Goal: Information Seeking & Learning: Understand process/instructions

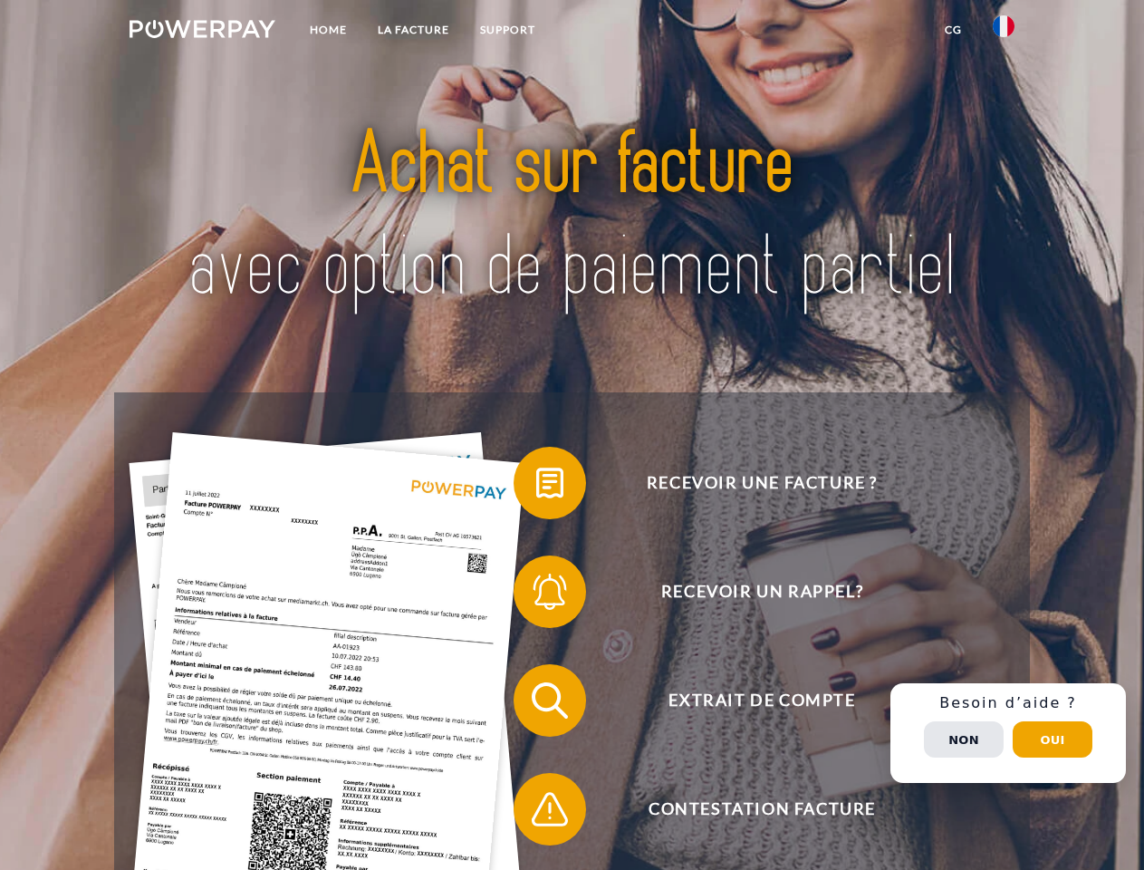
click at [202, 32] on img at bounding box center [203, 29] width 146 height 18
click at [1004, 32] on img at bounding box center [1004, 26] width 22 height 22
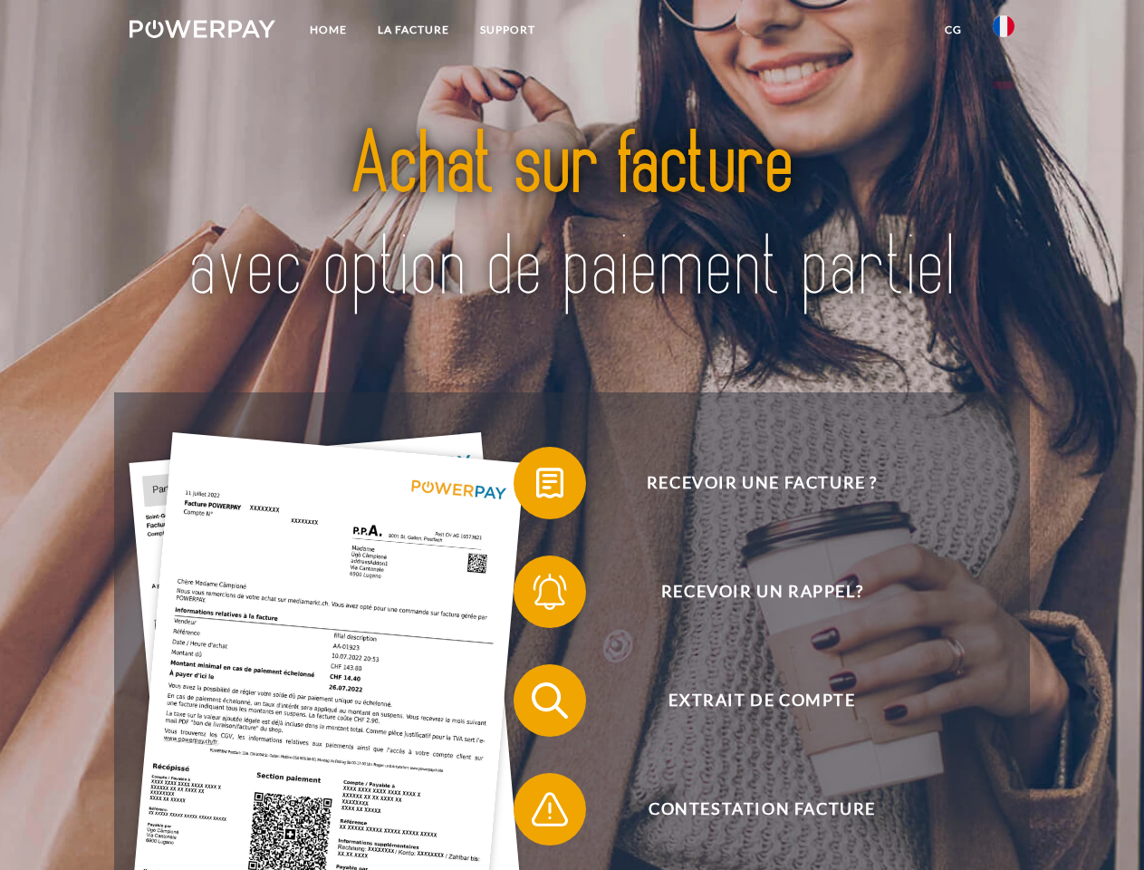
click at [953, 30] on link "CG" at bounding box center [954, 30] width 48 height 33
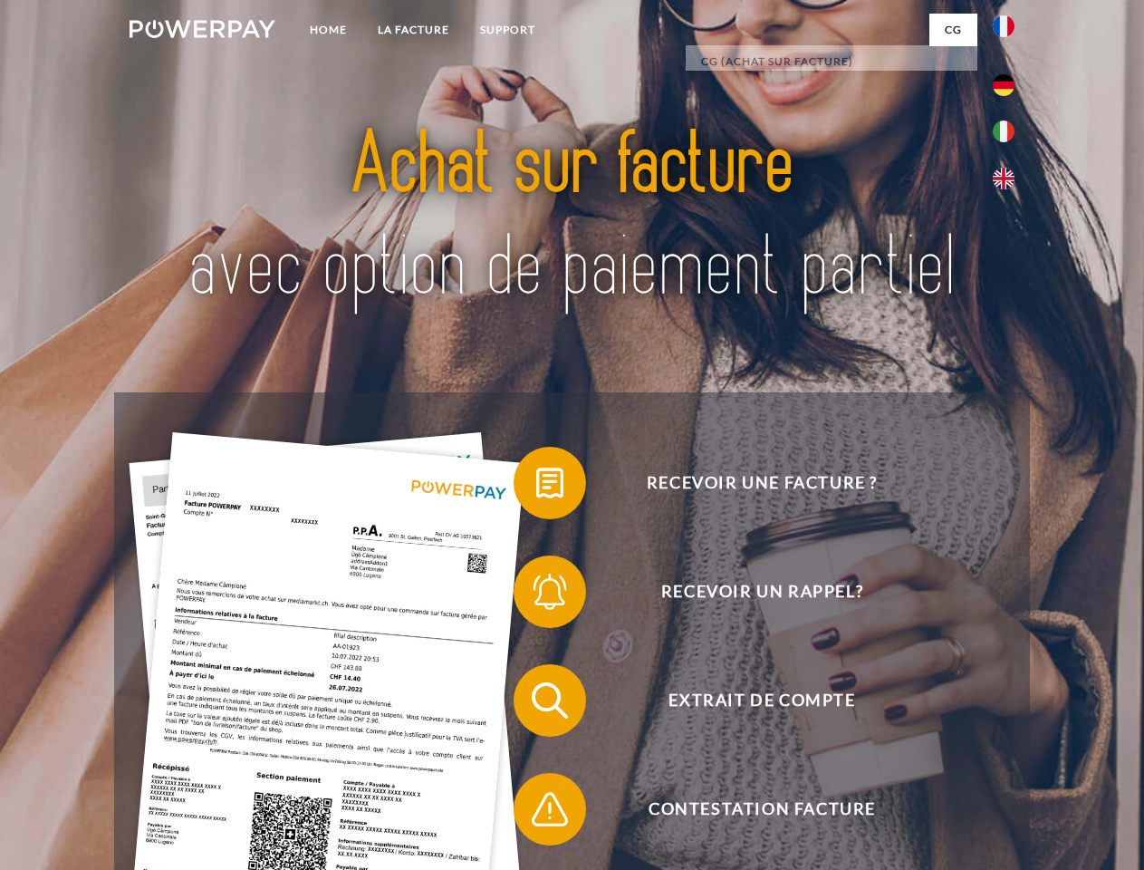
click at [536, 487] on span at bounding box center [522, 483] width 91 height 91
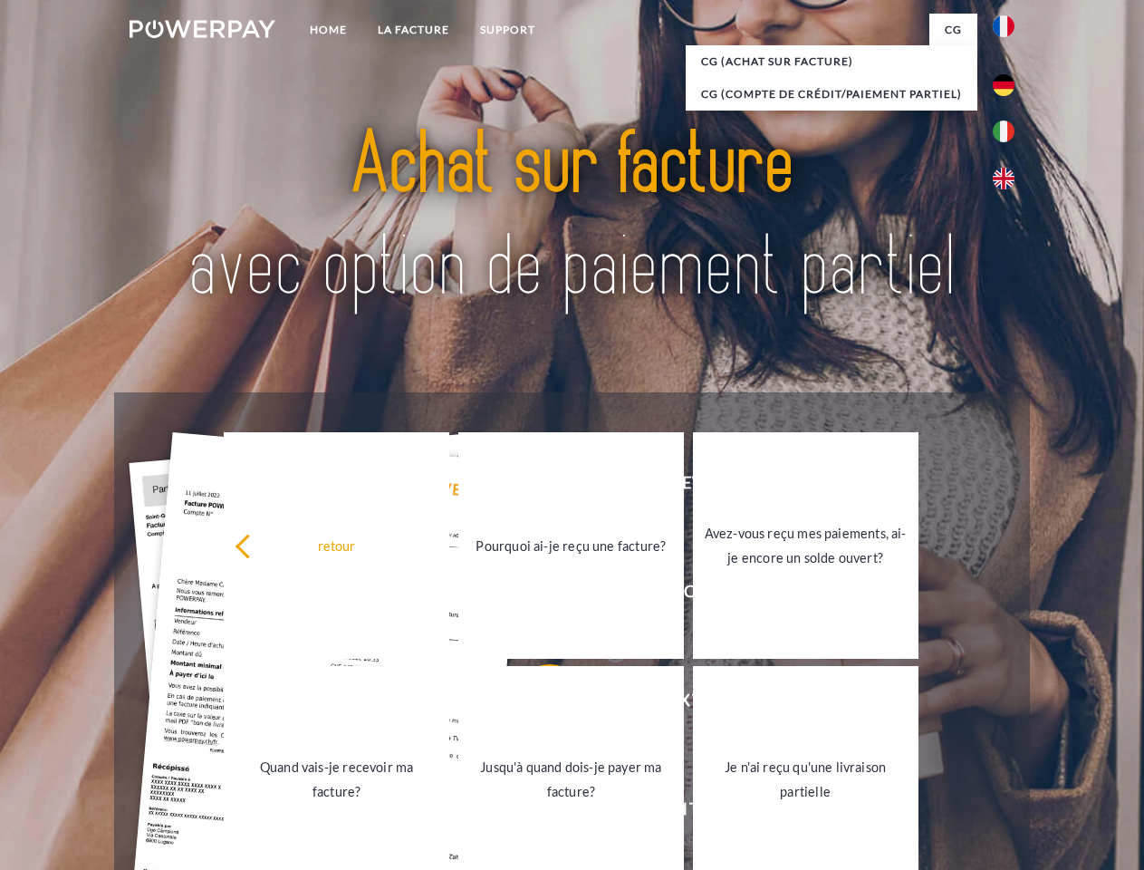
click at [536, 595] on div "Recevoir une facture ? Recevoir un rappel? Extrait de compte retour" at bounding box center [571, 754] width 915 height 725
click at [536, 704] on link "Jusqu'à quand dois-je payer ma facture?" at bounding box center [571, 779] width 226 height 226
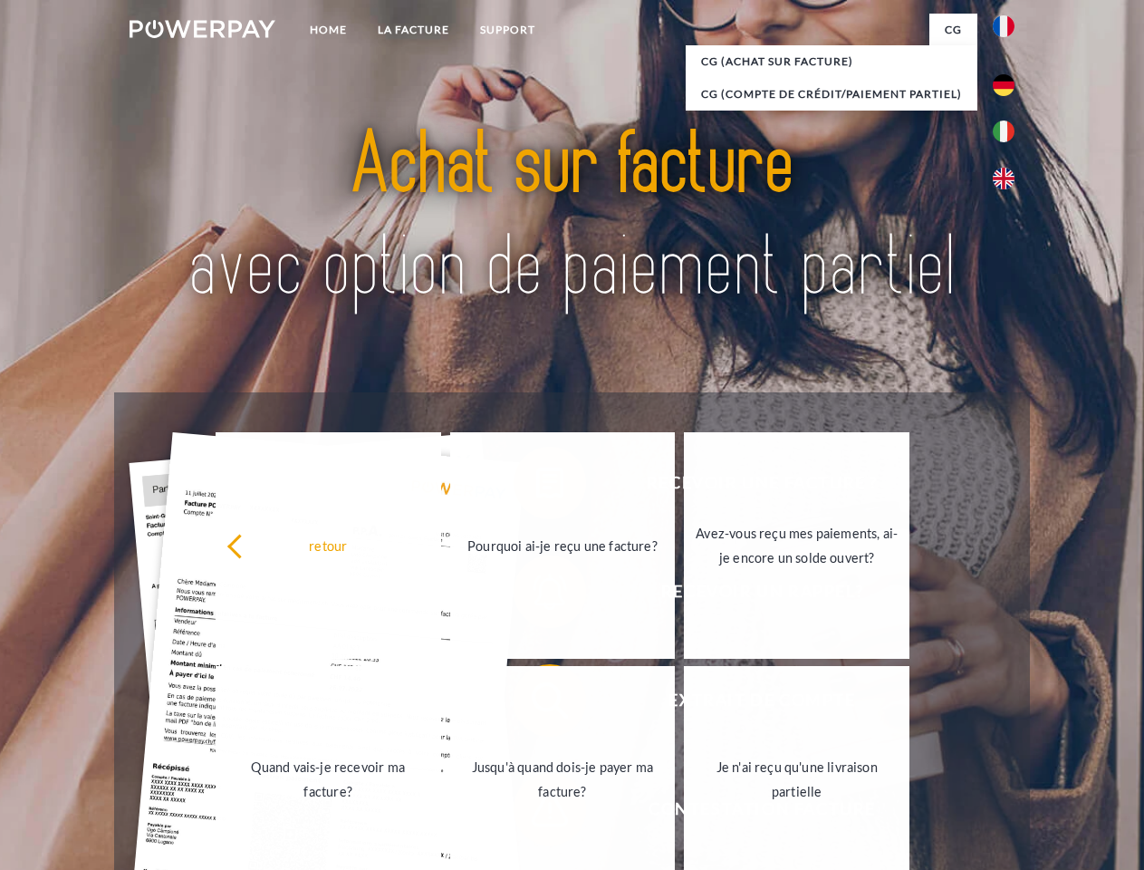
click at [684, 813] on link "Je n'ai reçu qu'une livraison partielle" at bounding box center [797, 779] width 226 height 226
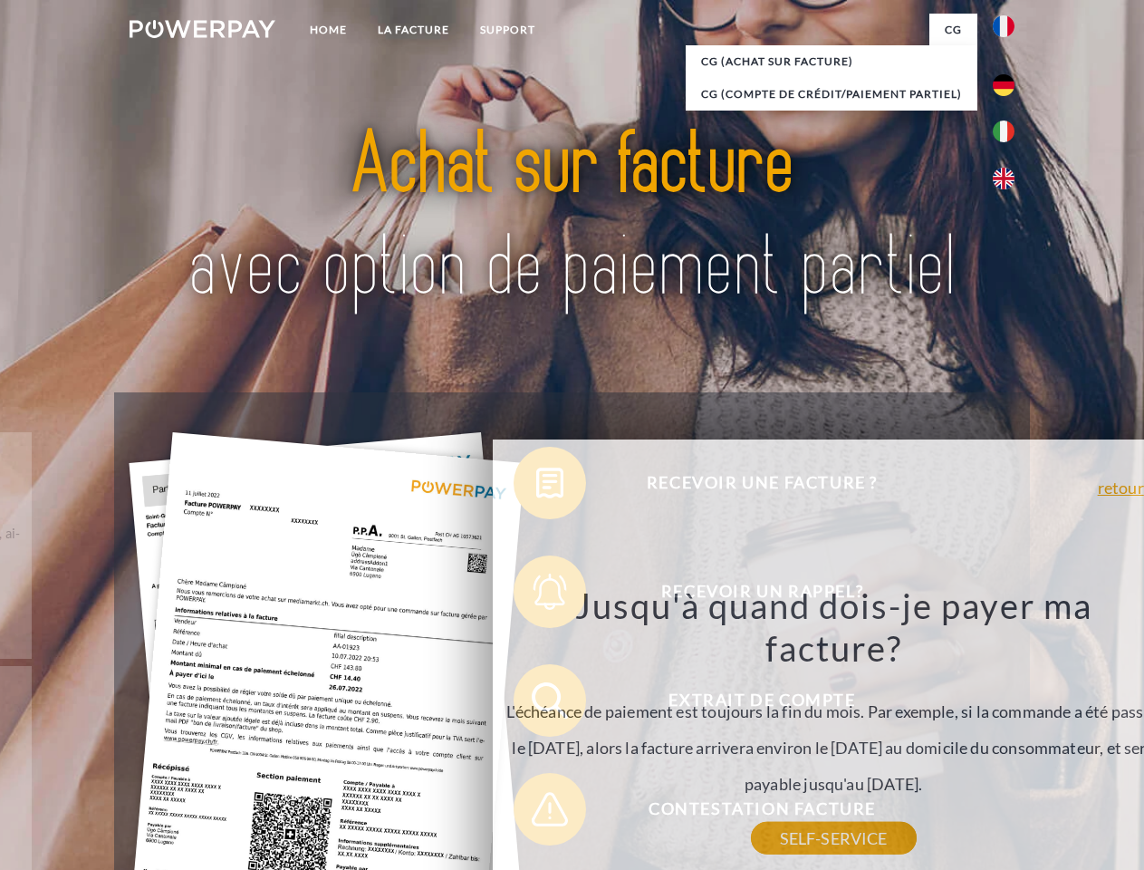
click at [1008, 733] on div "Recevoir une facture ? Recevoir un rappel? Extrait de compte retour" at bounding box center [571, 754] width 915 height 725
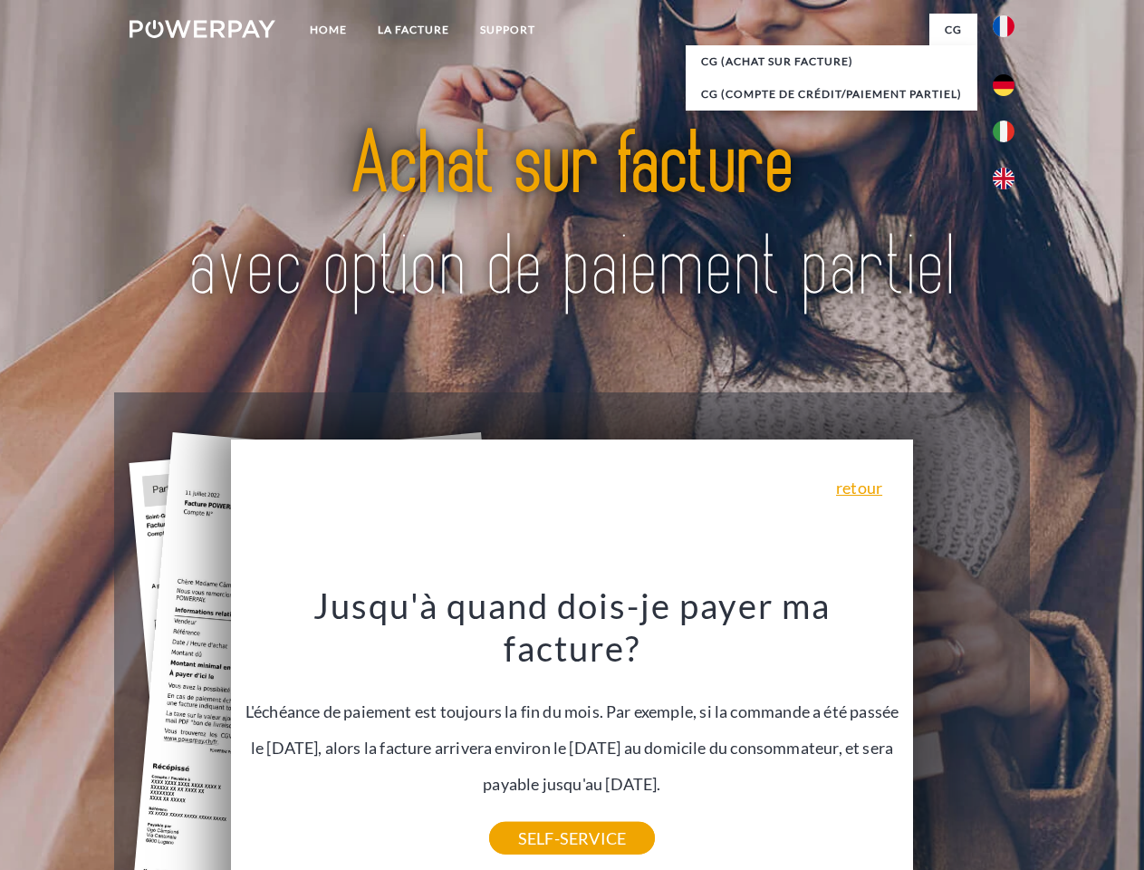
click at [964, 737] on span "Extrait de compte" at bounding box center [762, 700] width 444 height 72
click at [1053, 739] on header "Home LA FACTURE Support" at bounding box center [572, 625] width 1144 height 1251
